Goal: Find specific page/section: Find specific page/section

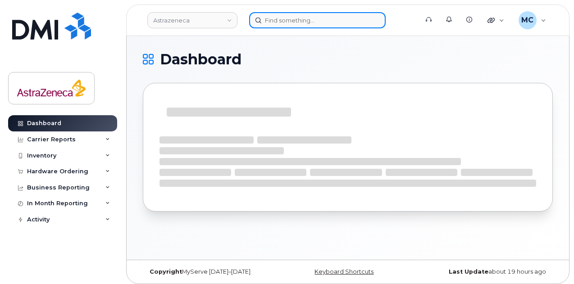
click at [317, 19] on input at bounding box center [317, 20] width 136 height 16
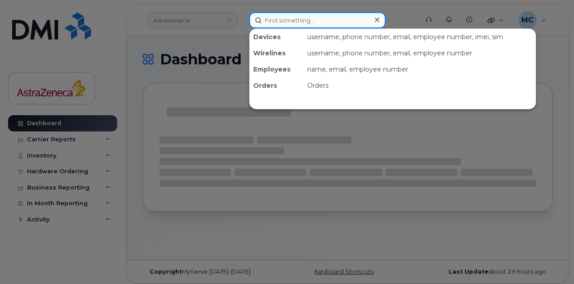
paste input "[PERSON_NAME]"
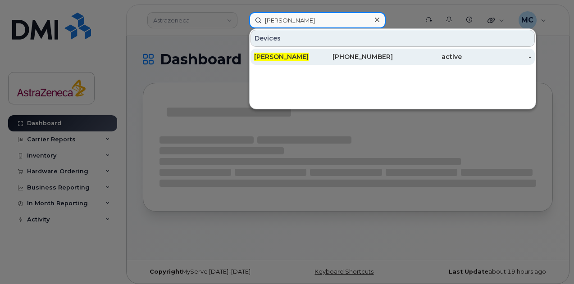
type input "[PERSON_NAME]"
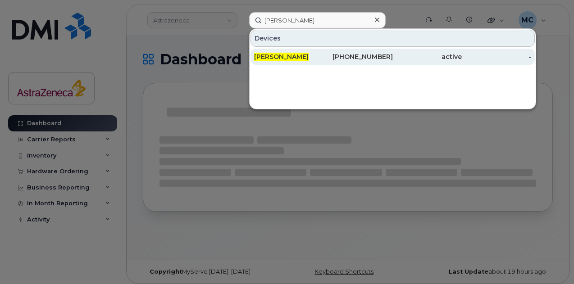
click at [318, 58] on div "[PERSON_NAME]" at bounding box center [288, 56] width 69 height 9
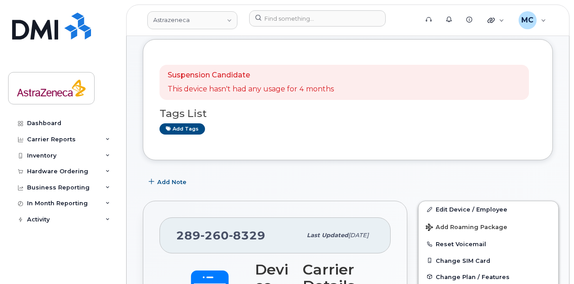
scroll to position [180, 0]
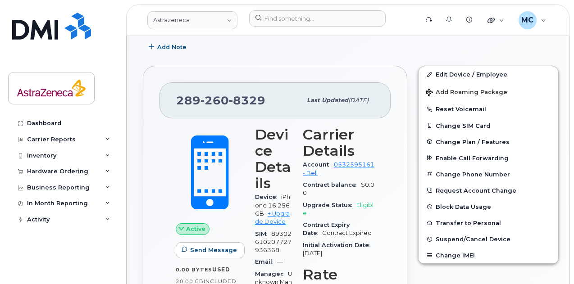
click at [362, 48] on div "Add Note" at bounding box center [348, 47] width 410 height 16
